Goal: Transaction & Acquisition: Purchase product/service

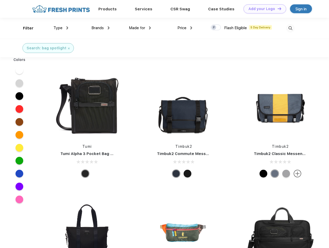
scroll to position [0, 0]
click at [263, 9] on link "Add your Logo Design Tool" at bounding box center [265, 8] width 43 height 9
click at [0, 0] on div "Design Tool" at bounding box center [0, 0] width 0 height 0
click at [277, 9] on link "Add your Logo Design Tool" at bounding box center [265, 8] width 43 height 9
click at [25, 28] on div "Filter" at bounding box center [28, 28] width 11 height 6
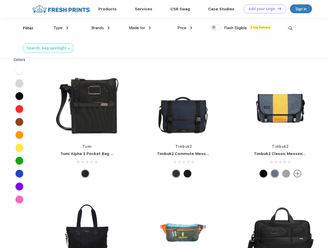
click at [61, 28] on span "Type" at bounding box center [57, 28] width 9 height 5
click at [100, 28] on span "Brands" at bounding box center [97, 28] width 12 height 5
click at [140, 28] on span "Made for" at bounding box center [137, 28] width 16 height 5
click at [185, 28] on span "Price" at bounding box center [181, 28] width 9 height 5
click at [216, 28] on div at bounding box center [216, 28] width 10 height 6
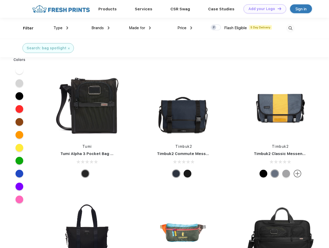
click at [214, 28] on input "checkbox" at bounding box center [212, 25] width 3 height 3
click at [290, 28] on img at bounding box center [290, 28] width 9 height 9
